Goal: Task Accomplishment & Management: Complete application form

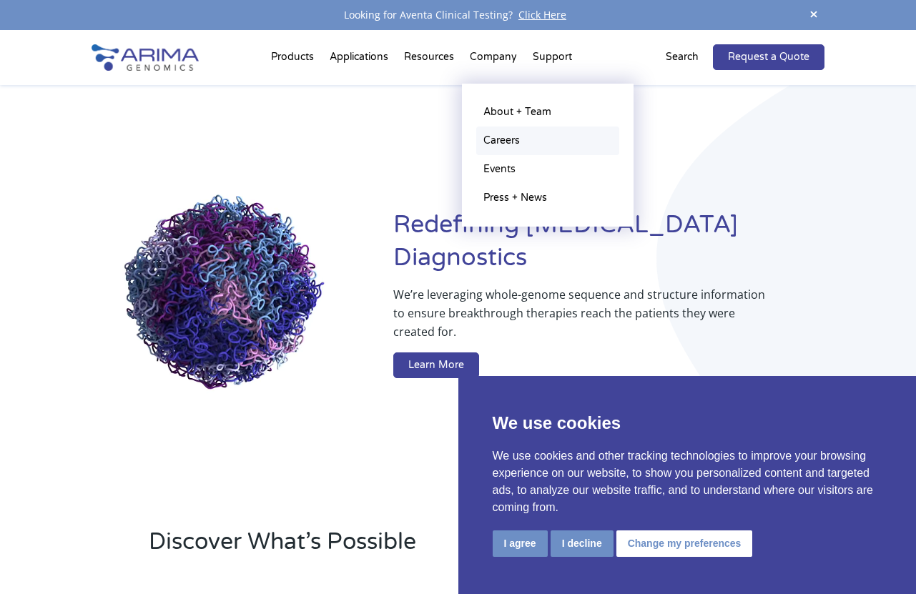
click at [505, 135] on link "Careers" at bounding box center [547, 140] width 143 height 29
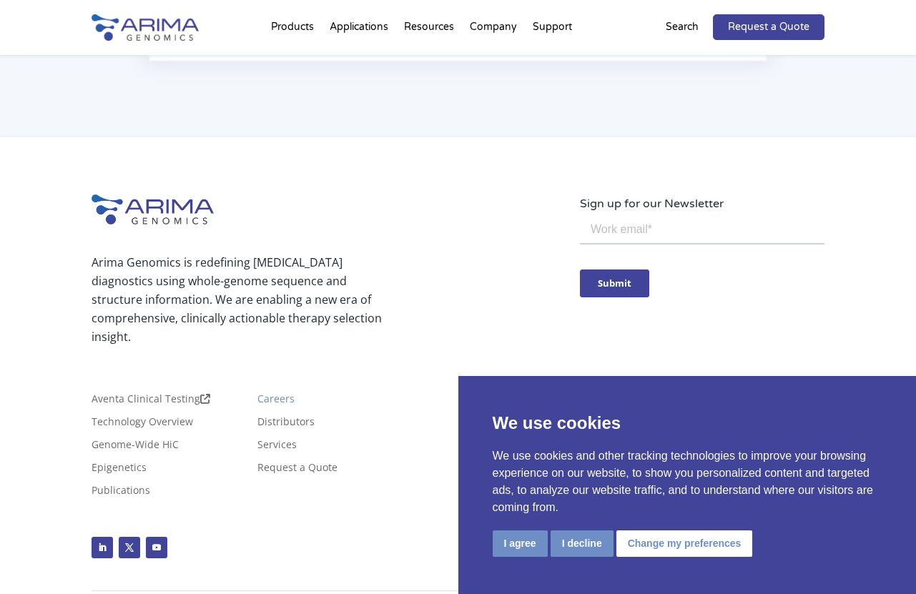
click at [272, 394] on link "Careers" at bounding box center [275, 402] width 37 height 16
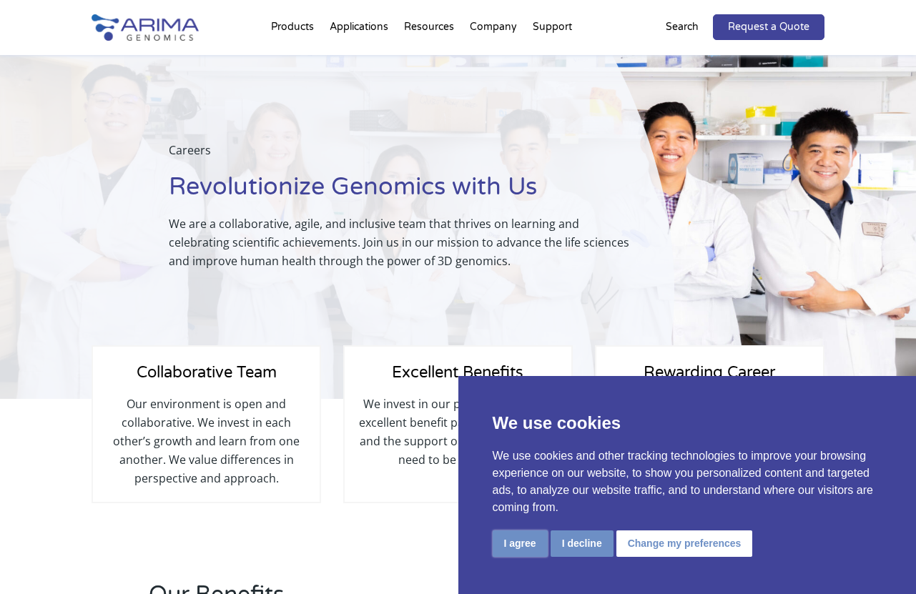
click at [520, 543] on button "I agree" at bounding box center [519, 543] width 55 height 26
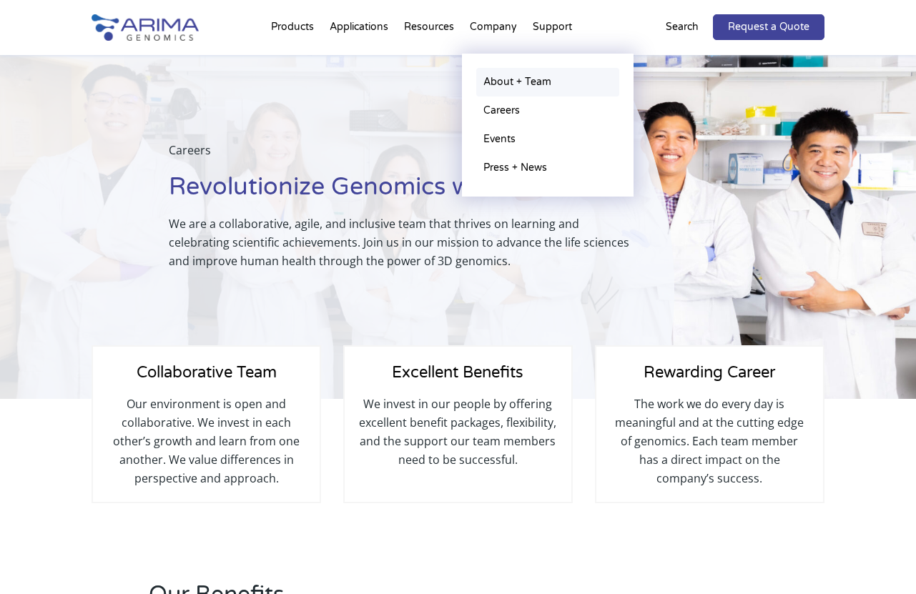
click at [510, 84] on link "About + Team" at bounding box center [547, 82] width 143 height 29
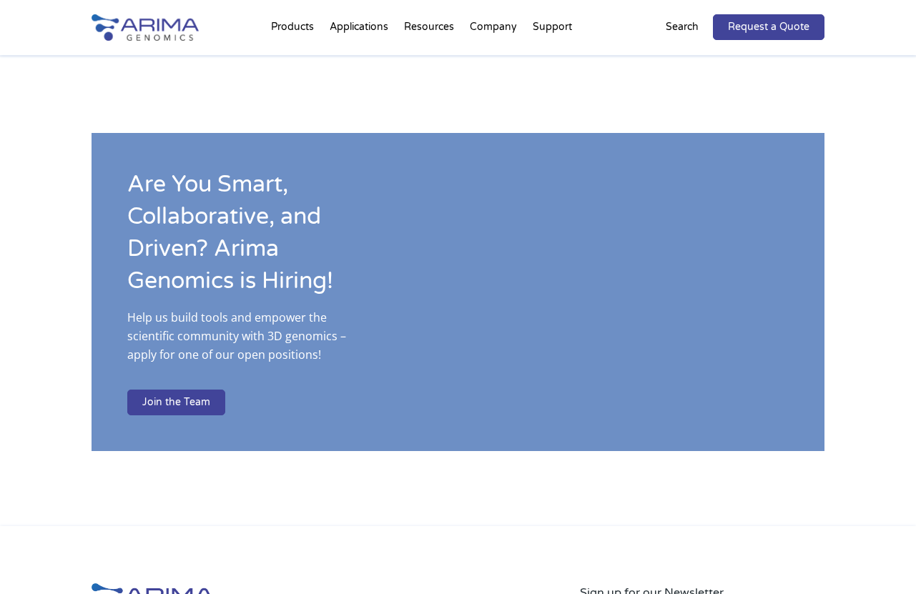
scroll to position [2220, 0]
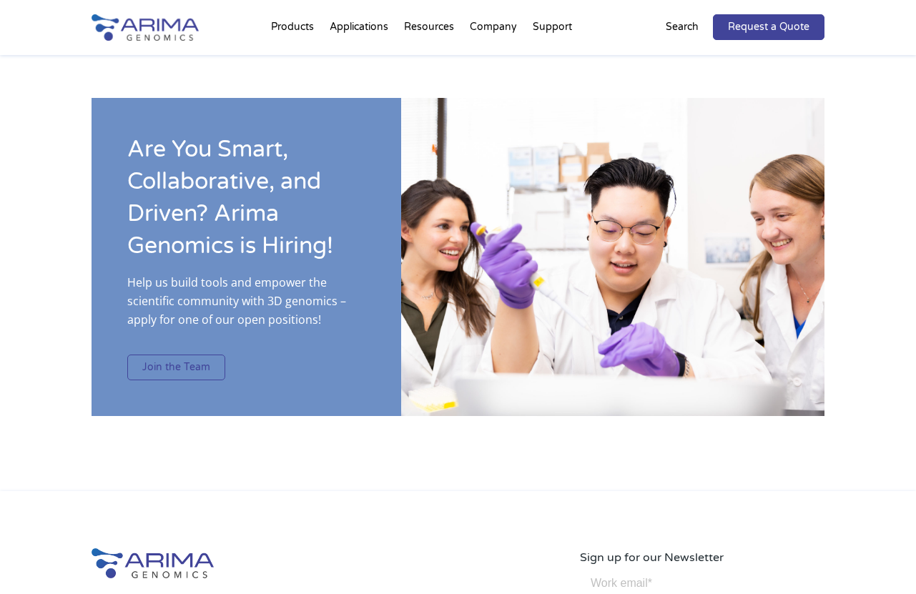
click at [189, 354] on link "Join the Team" at bounding box center [176, 367] width 98 height 26
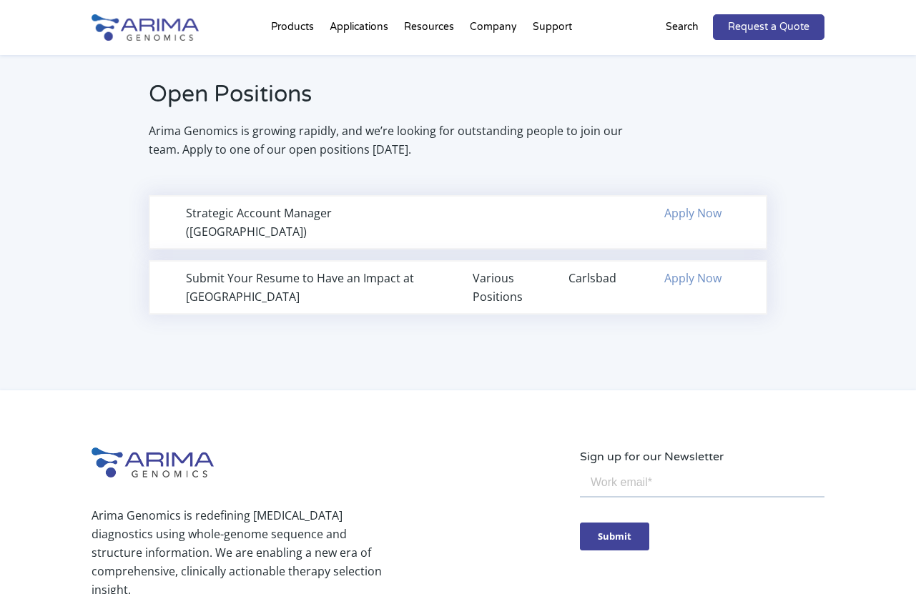
scroll to position [929, 0]
click at [688, 272] on link "Apply Now" at bounding box center [692, 280] width 57 height 16
click at [692, 214] on link "Apply Now" at bounding box center [692, 215] width 57 height 16
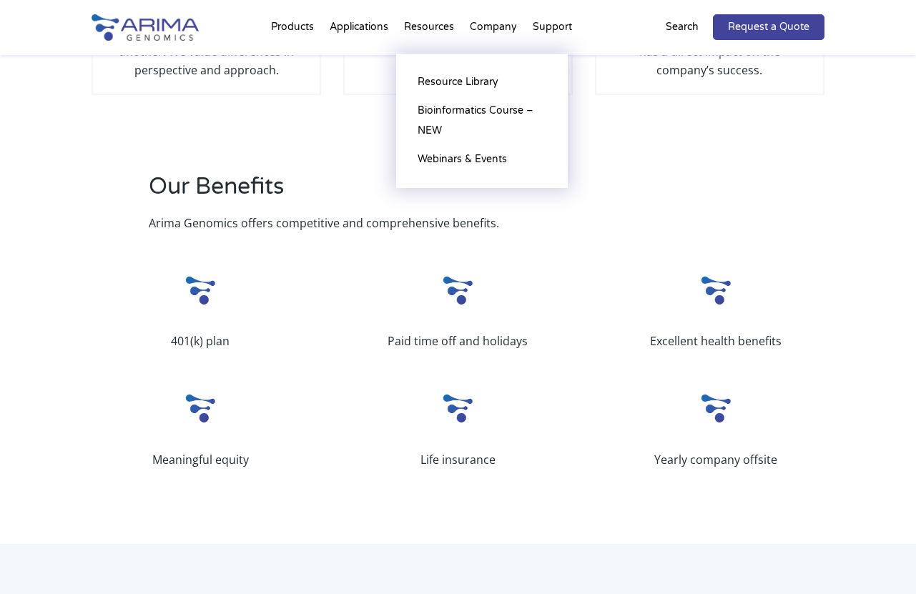
scroll to position [0, 0]
